Goal: Task Accomplishment & Management: Use online tool/utility

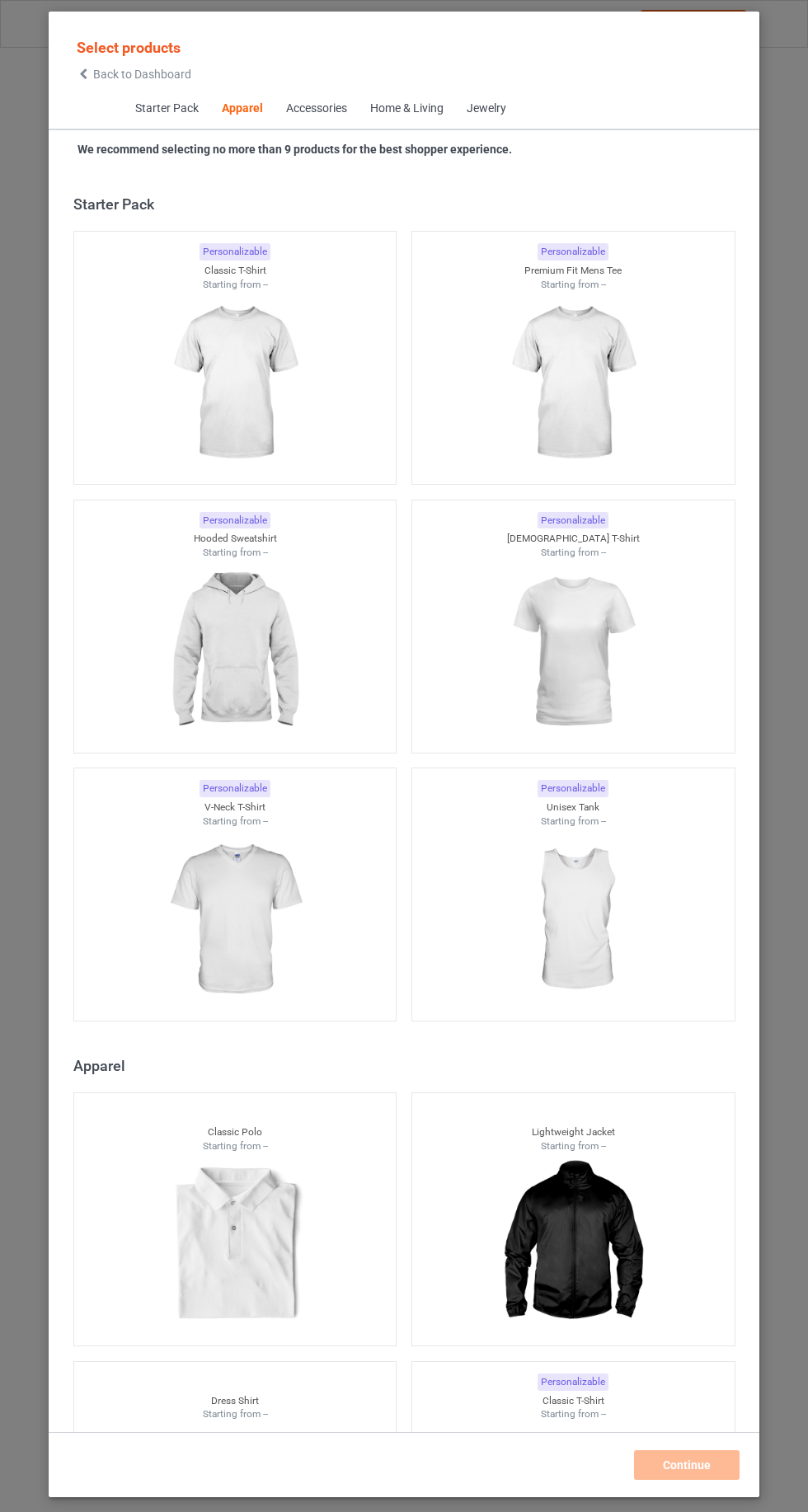
scroll to position [882, 0]
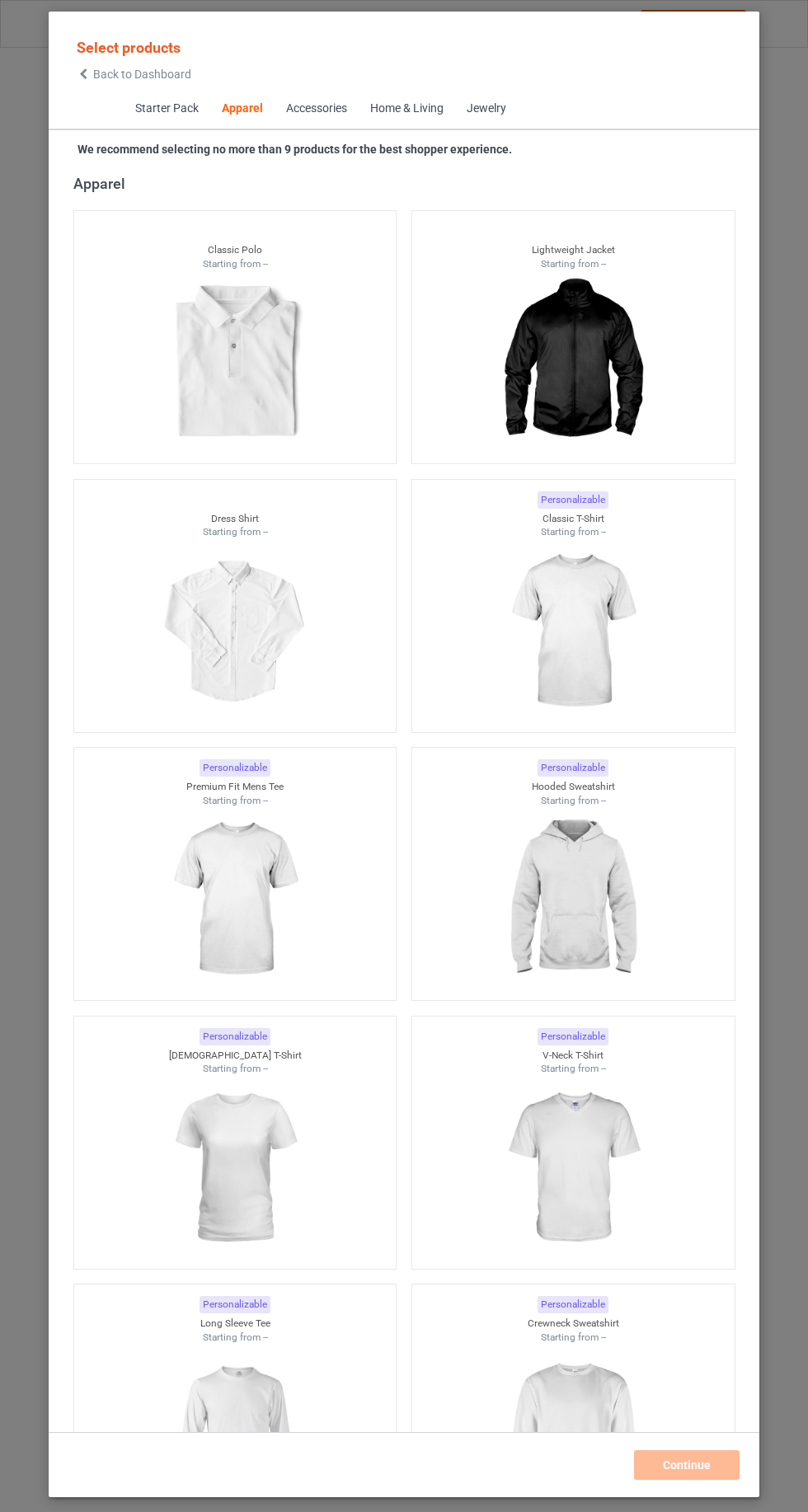
click at [84, 74] on icon at bounding box center [84, 74] width 14 height 12
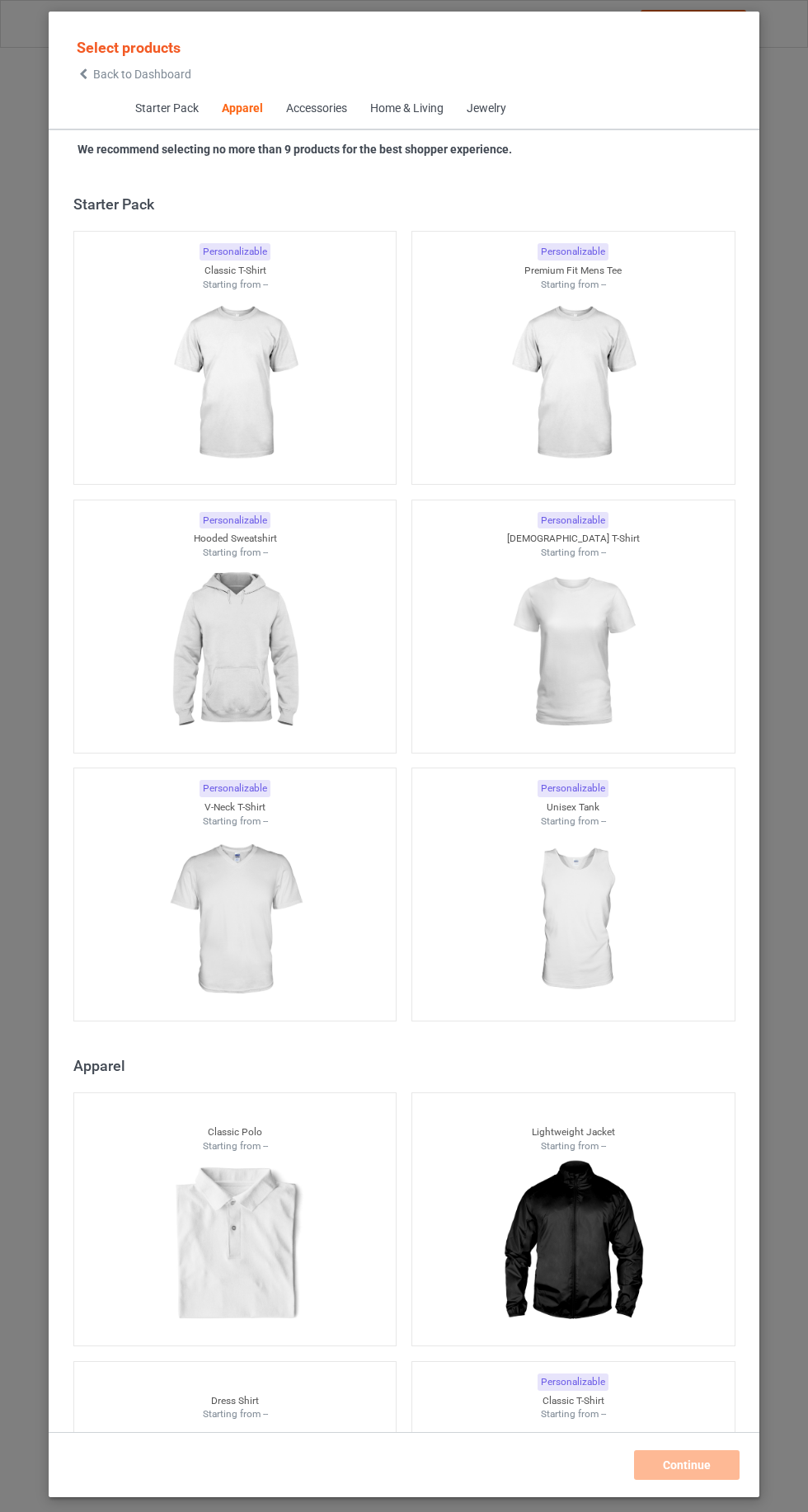
click at [80, 74] on icon at bounding box center [84, 74] width 14 height 12
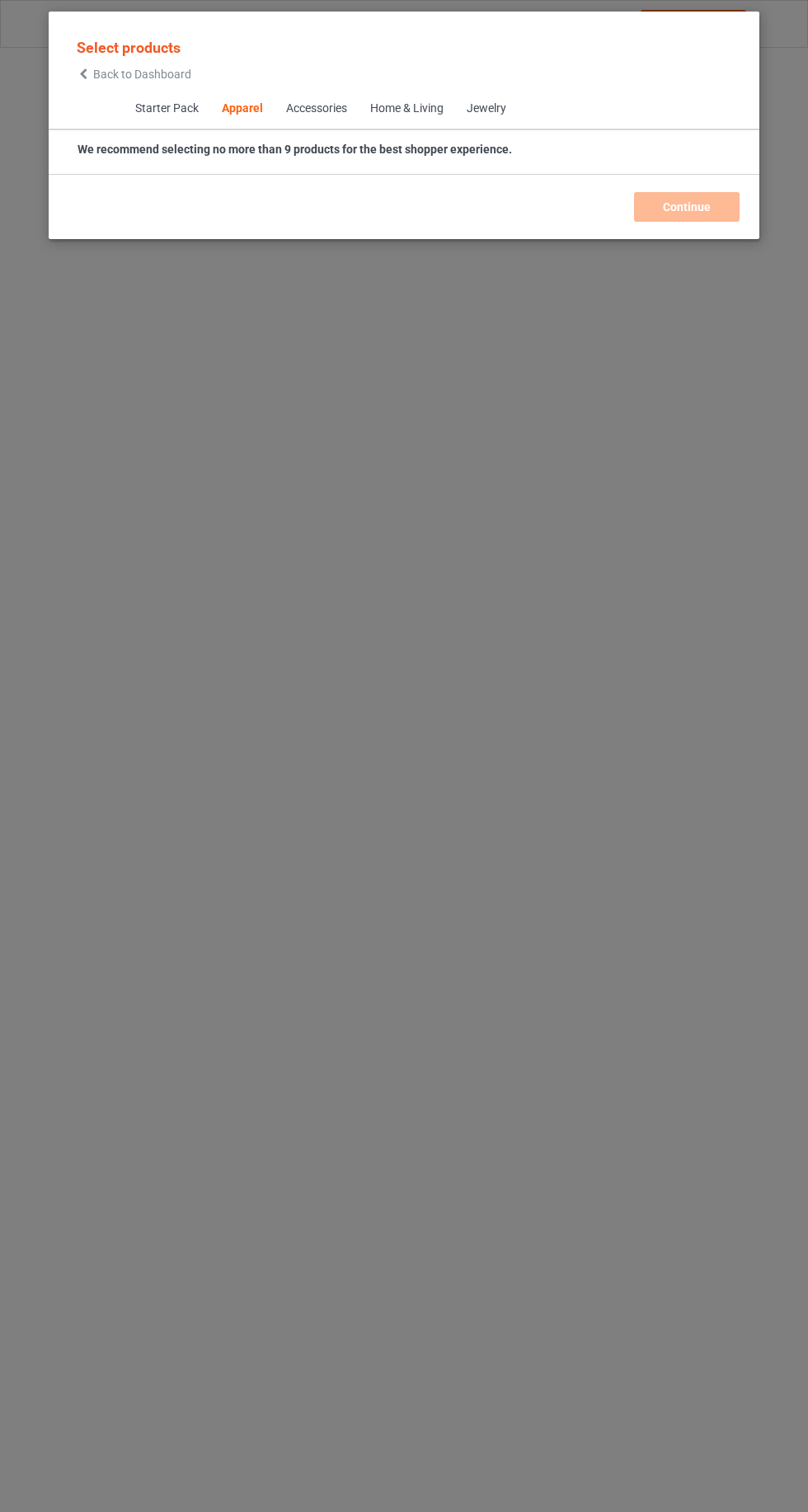
click at [84, 74] on icon at bounding box center [84, 74] width 14 height 12
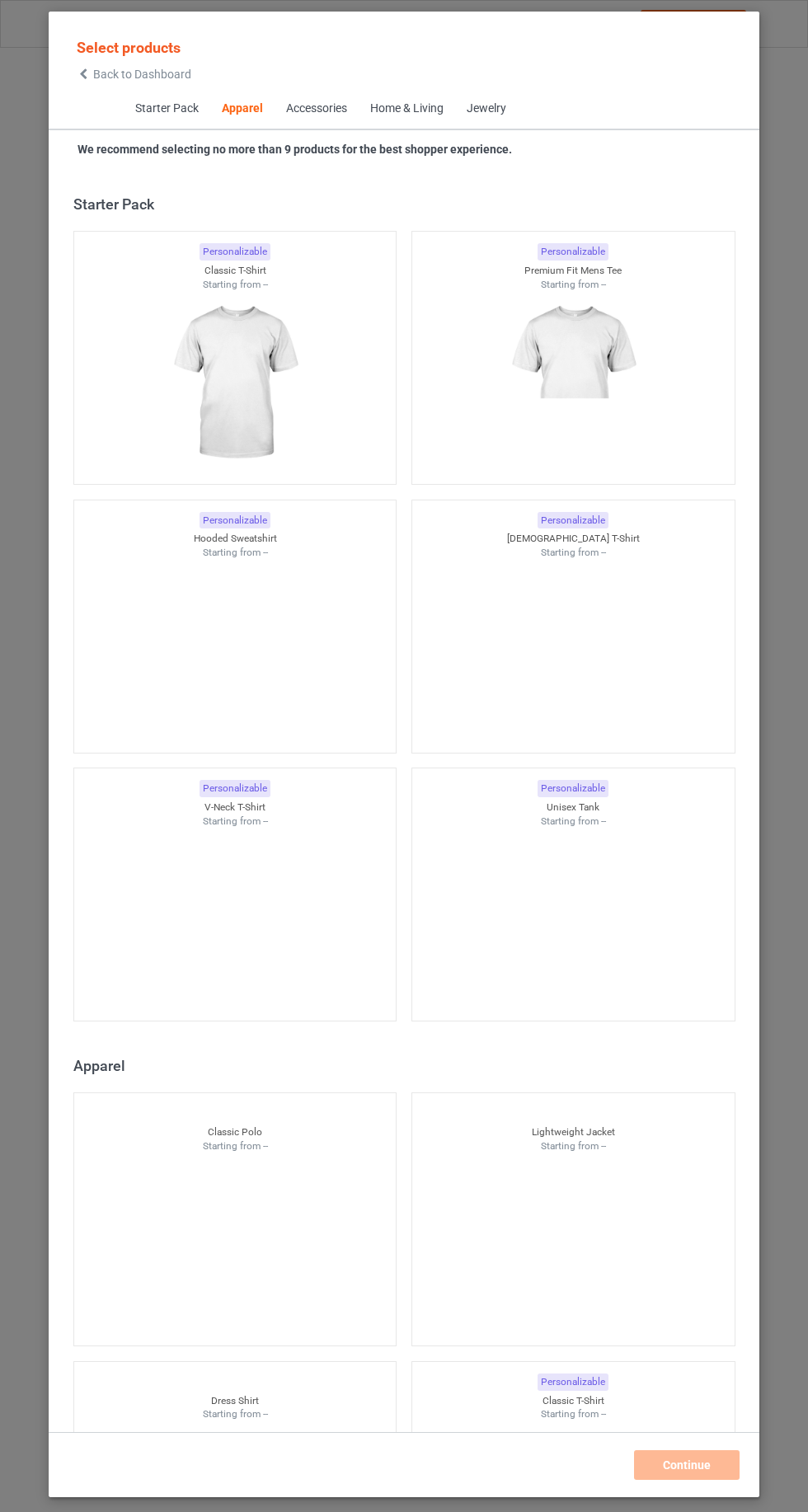
scroll to position [882, 0]
